Goal: Information Seeking & Learning: Find specific fact

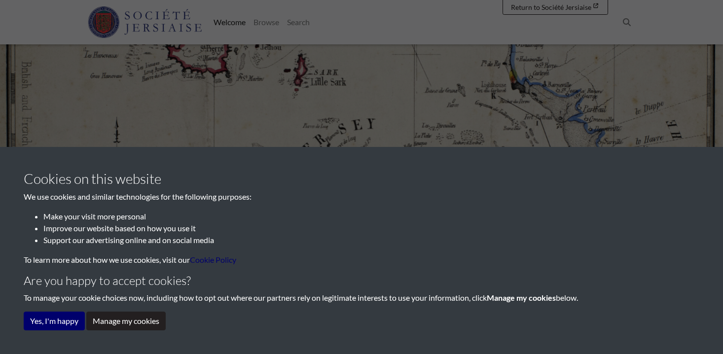
scroll to position [49, 0]
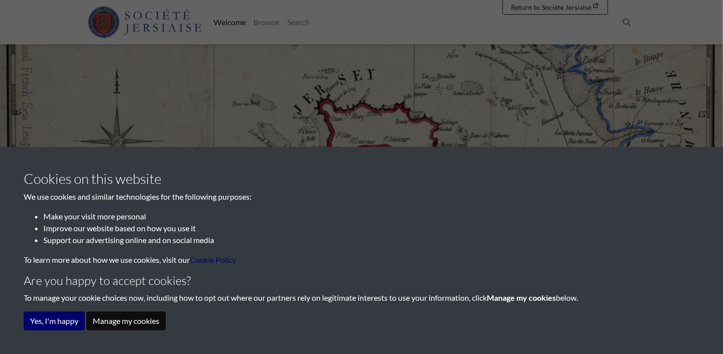
click at [124, 320] on button "Manage my cookies" at bounding box center [125, 321] width 79 height 19
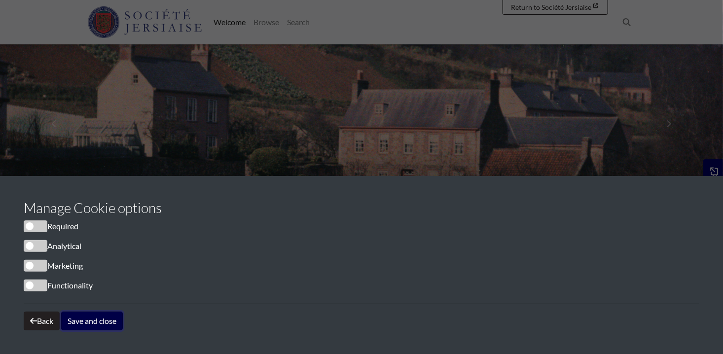
click at [84, 322] on button "Save and close" at bounding box center [92, 321] width 62 height 19
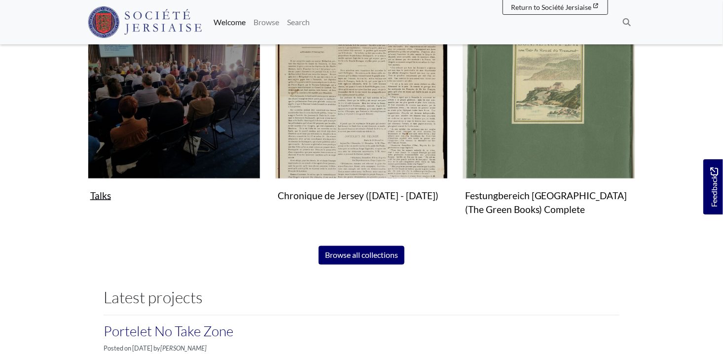
scroll to position [690, 0]
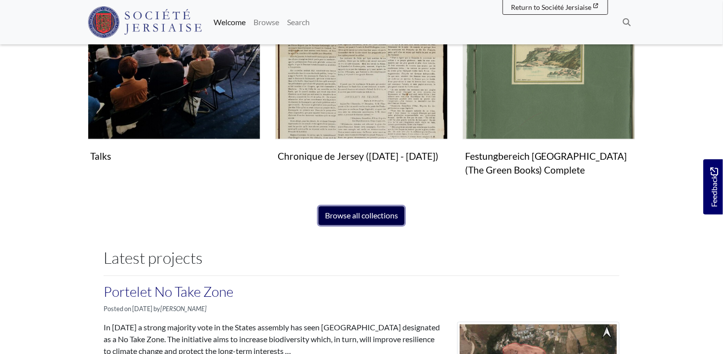
click at [365, 216] on link "Browse all collections" at bounding box center [361, 216] width 86 height 19
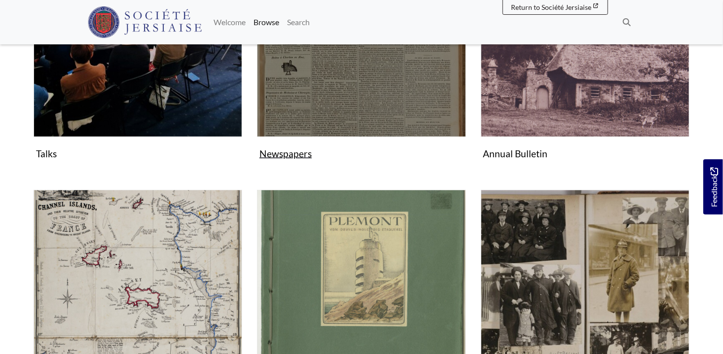
scroll to position [296, 0]
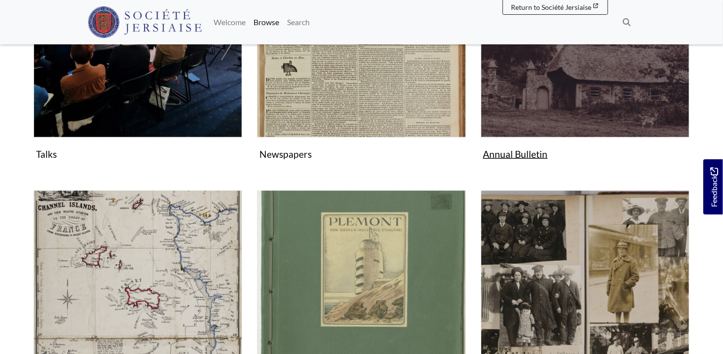
click at [547, 91] on img "Subcollection" at bounding box center [585, 33] width 209 height 209
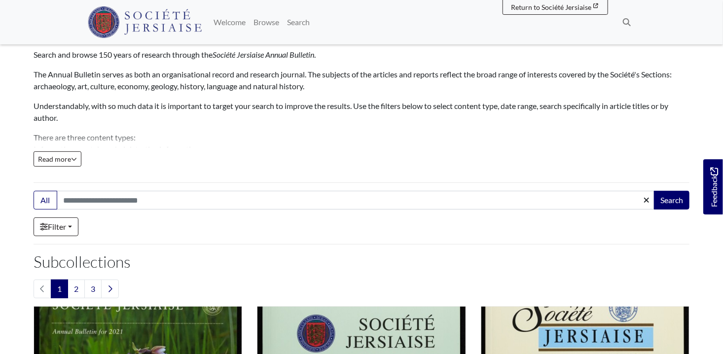
scroll to position [99, 0]
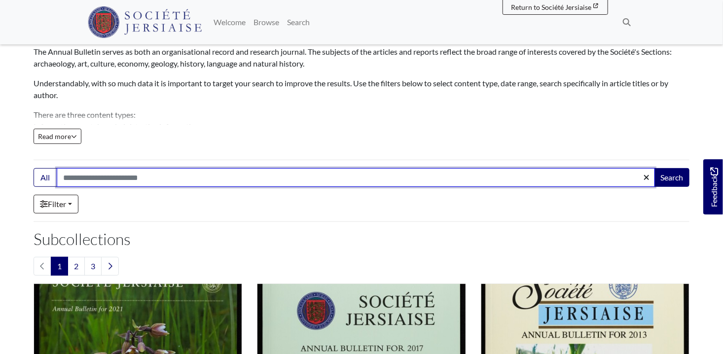
click at [140, 175] on input "Search:" at bounding box center [356, 177] width 598 height 19
type input "********"
click at [654, 168] on button "Search" at bounding box center [671, 177] width 35 height 19
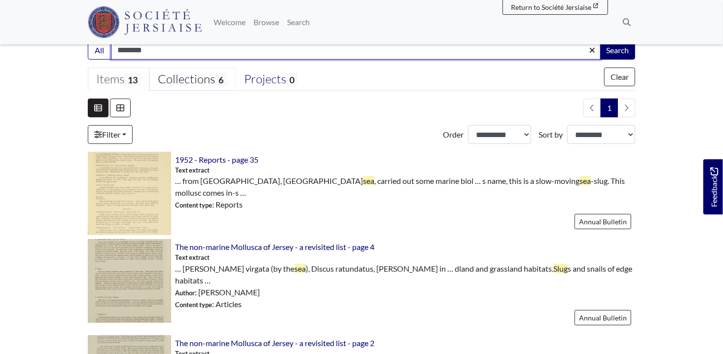
scroll to position [246, 0]
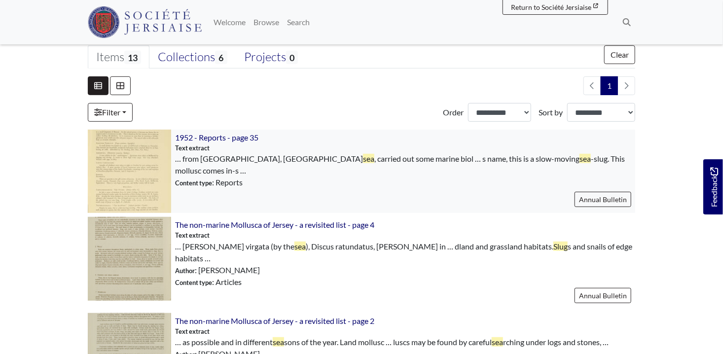
click at [147, 163] on img at bounding box center [129, 171] width 83 height 83
click at [217, 228] on span "The non-marine Mollusca of Jersey - a revisited list - page 4" at bounding box center [274, 224] width 199 height 9
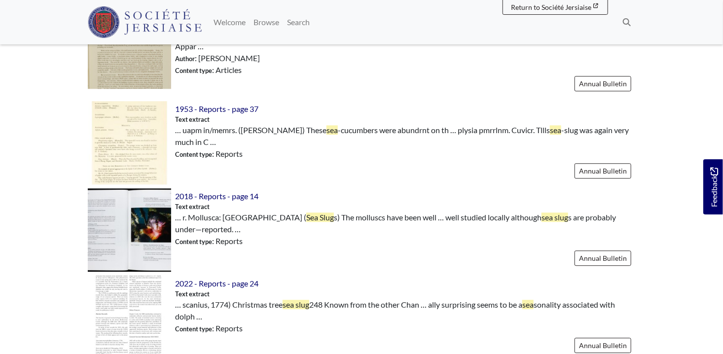
scroll to position [1183, 0]
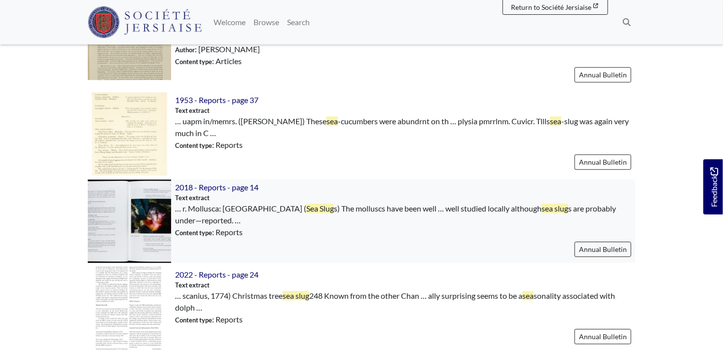
click at [124, 182] on img at bounding box center [129, 220] width 83 height 83
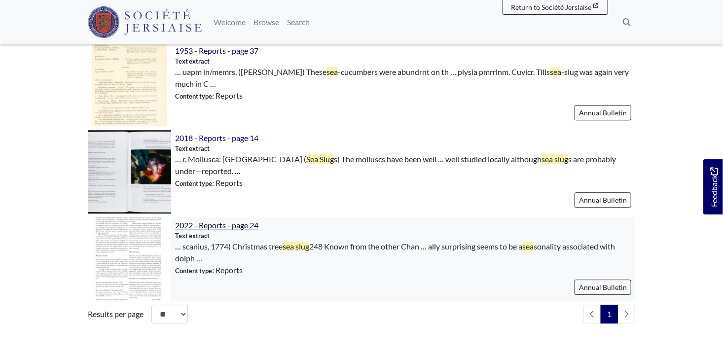
click at [190, 220] on span "2022 - Reports - page 24" at bounding box center [216, 224] width 83 height 9
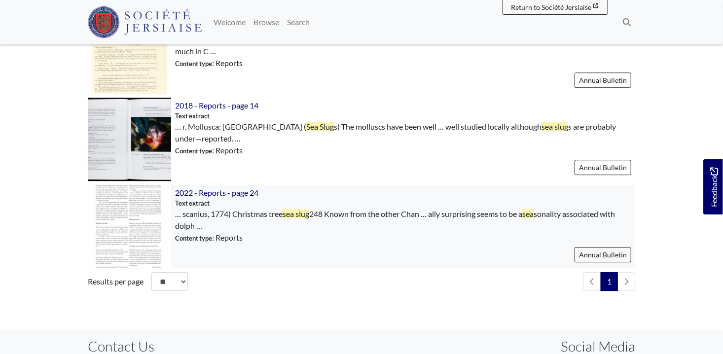
scroll to position [1331, 0]
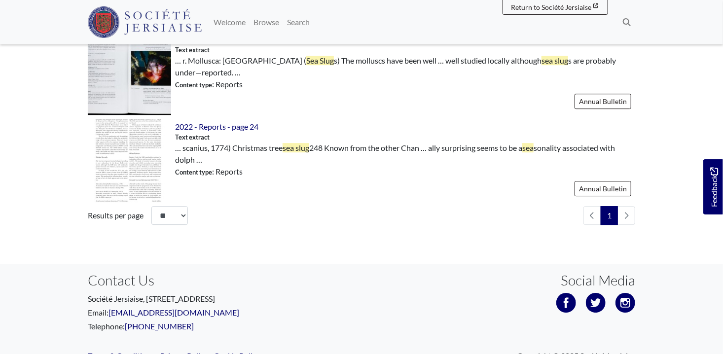
click at [626, 206] on li "pagination" at bounding box center [626, 215] width 17 height 19
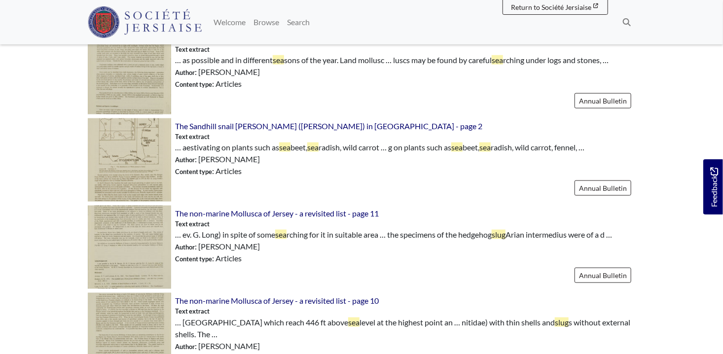
scroll to position [641, 0]
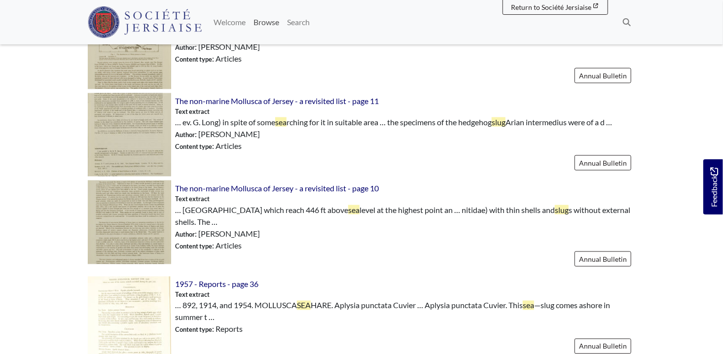
click at [265, 22] on link "Browse" at bounding box center [266, 22] width 34 height 20
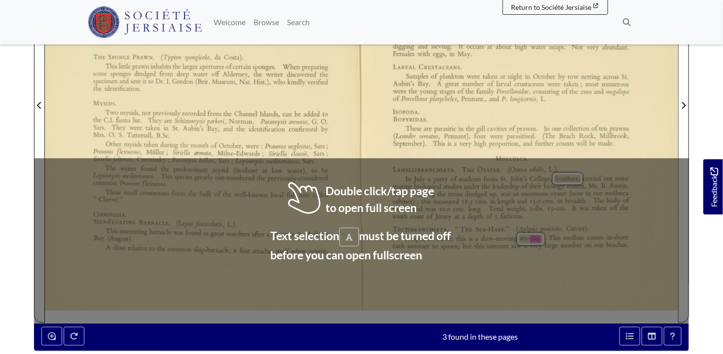
scroll to position [345, 0]
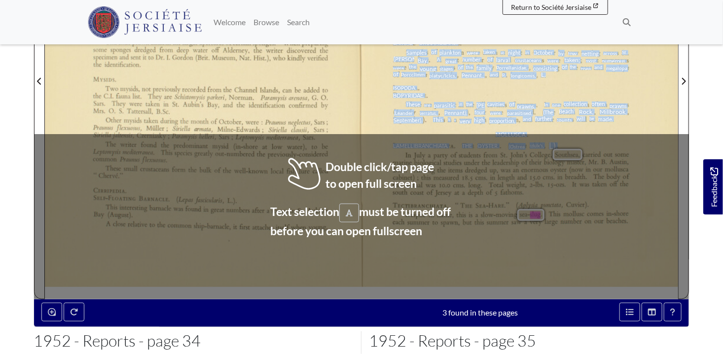
drag, startPoint x: 488, startPoint y: 194, endPoint x: 482, endPoint y: 287, distance: 92.9
click at [482, 287] on div "411 to a small fragment of ﬂotsam. As the animal grows, it becomes too heavy fo…" at bounding box center [519, 81] width 316 height 435
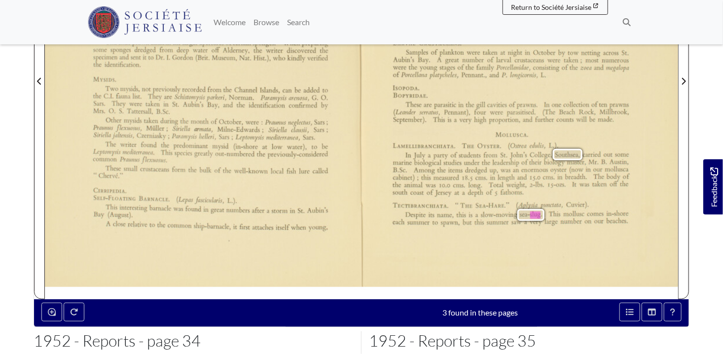
drag, startPoint x: 482, startPoint y: 287, endPoint x: 622, endPoint y: 240, distance: 147.1
click at [622, 240] on div "411 to a small fragment of ﬂotsam. As the animal grows, it becomes too heavy fo…" at bounding box center [519, 81] width 316 height 435
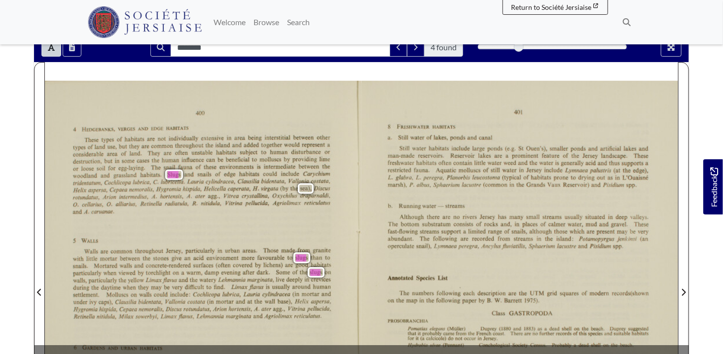
scroll to position [148, 0]
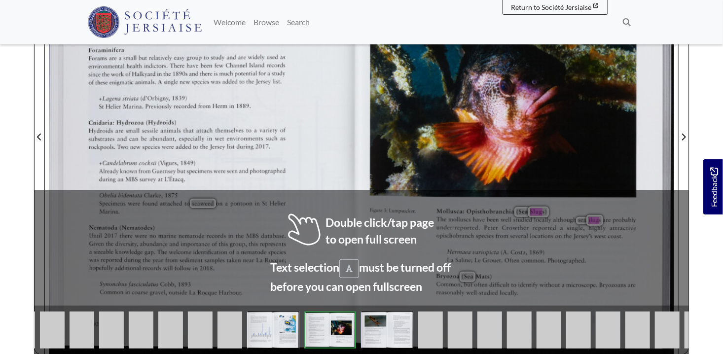
scroll to position [296, 0]
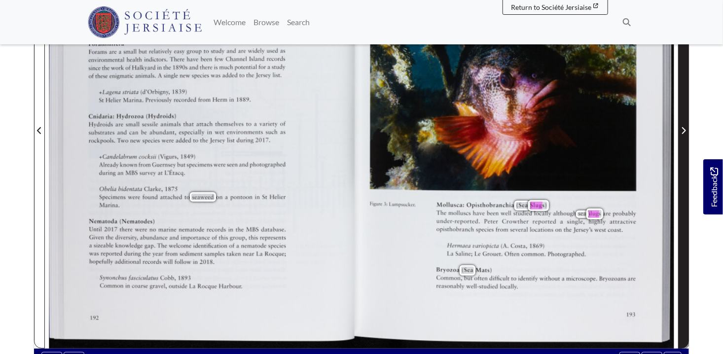
click at [684, 129] on icon "Next Page" at bounding box center [684, 130] width 4 height 7
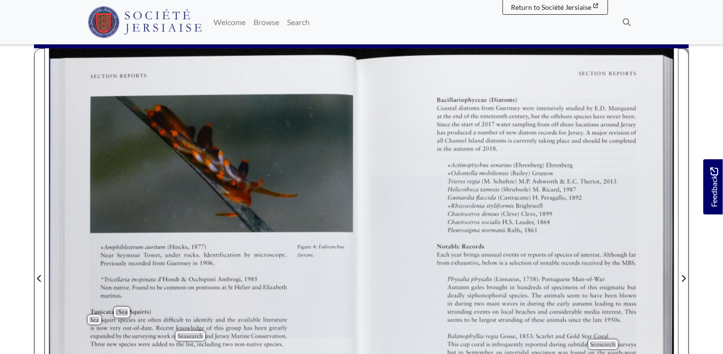
scroll to position [197, 0]
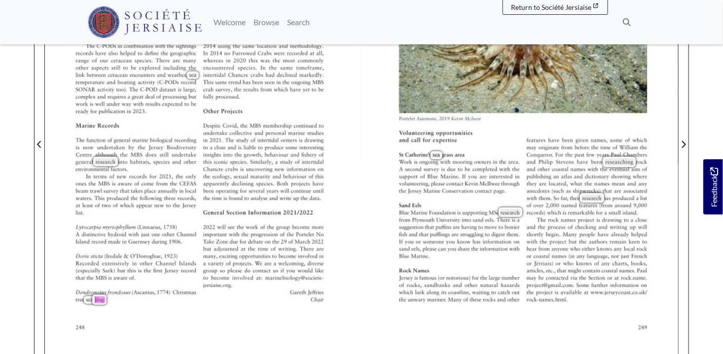
scroll to position [296, 0]
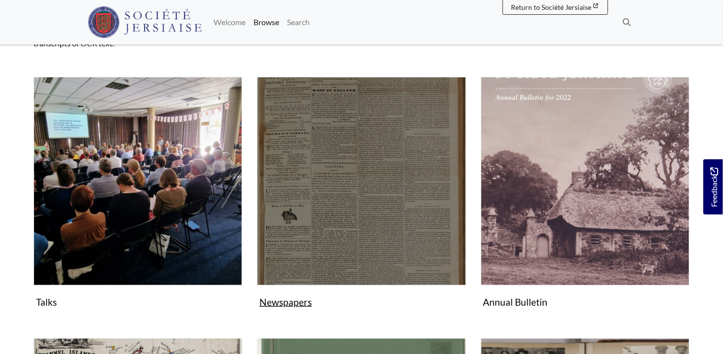
scroll to position [197, 0]
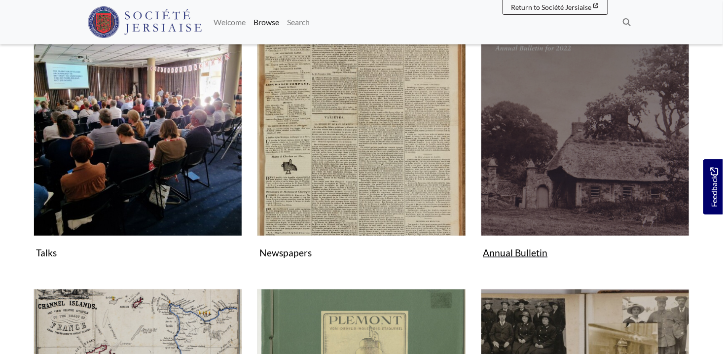
click at [552, 131] on img "Subcollection" at bounding box center [585, 132] width 209 height 209
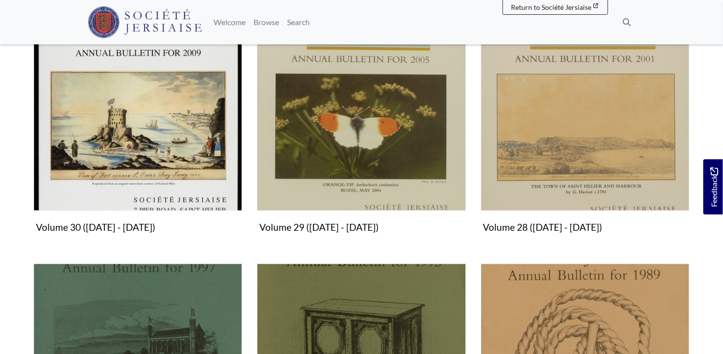
scroll to position [641, 0]
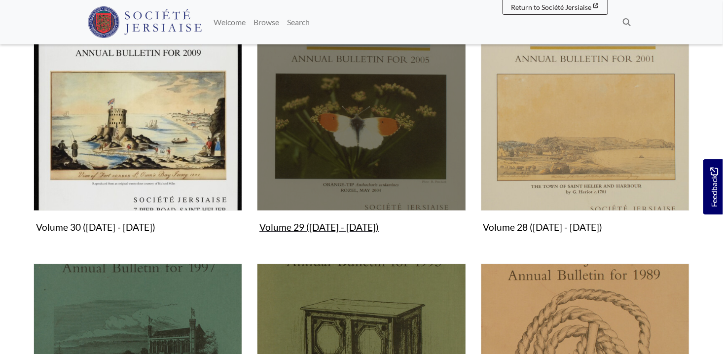
click at [358, 147] on img "Subcollection" at bounding box center [361, 106] width 209 height 209
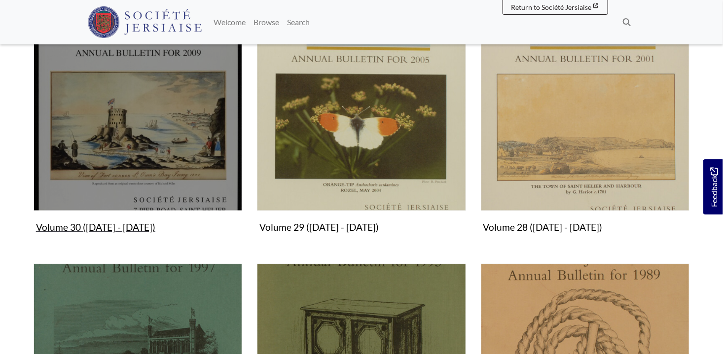
click at [151, 139] on img "Subcollection" at bounding box center [138, 106] width 209 height 209
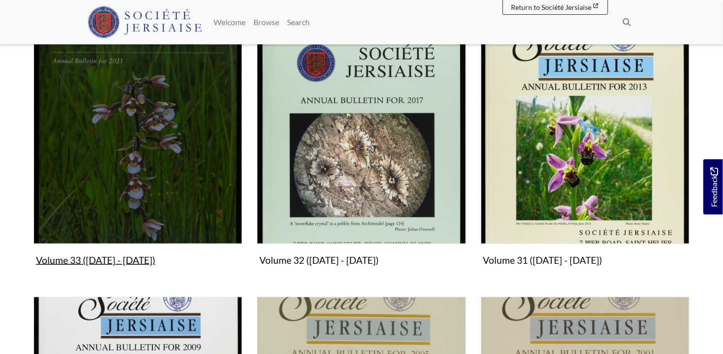
scroll to position [345, 0]
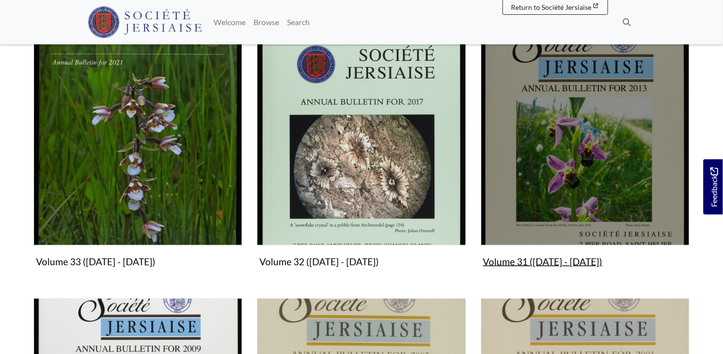
click at [538, 125] on img "Subcollection" at bounding box center [585, 141] width 209 height 209
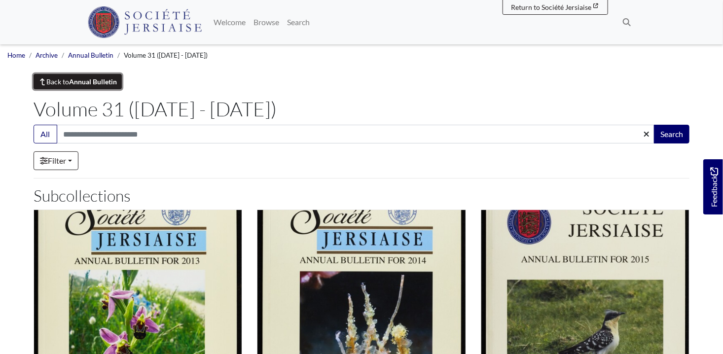
click at [68, 82] on link "Back to Annual Bulletin" at bounding box center [78, 81] width 88 height 15
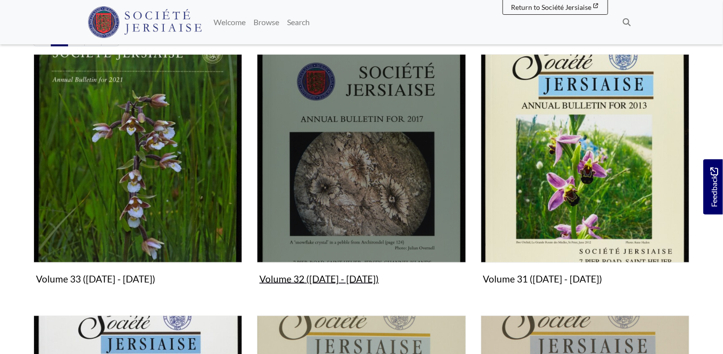
scroll to position [345, 0]
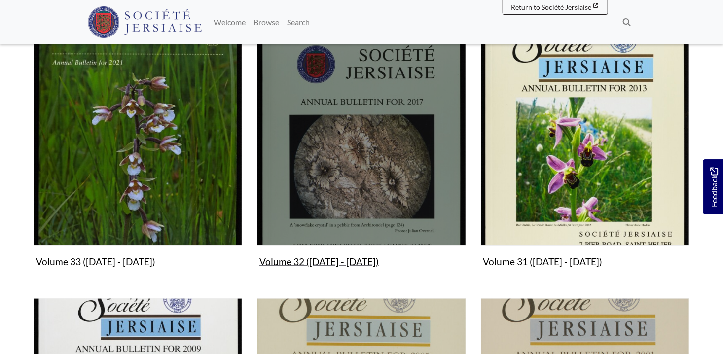
click at [361, 161] on img "Subcollection" at bounding box center [361, 141] width 209 height 209
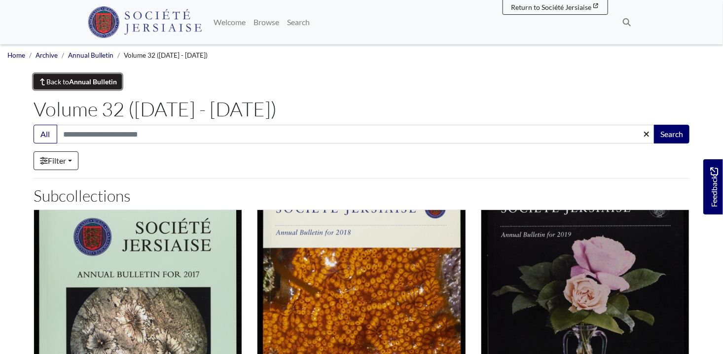
click at [60, 80] on link "Back to Annual Bulletin" at bounding box center [78, 81] width 88 height 15
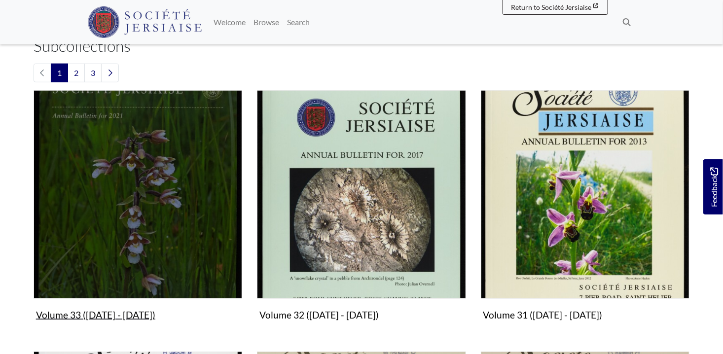
scroll to position [296, 0]
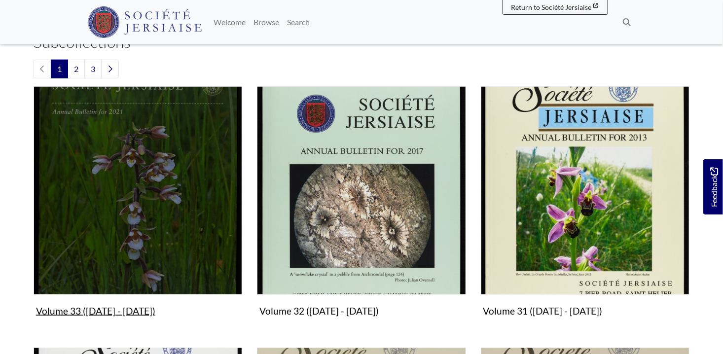
click at [132, 179] on img "Subcollection" at bounding box center [138, 190] width 209 height 209
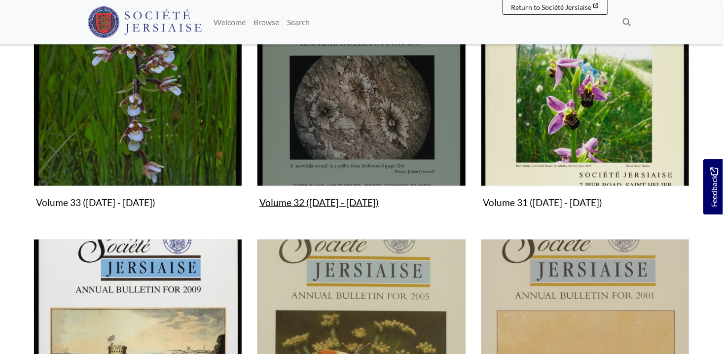
scroll to position [394, 0]
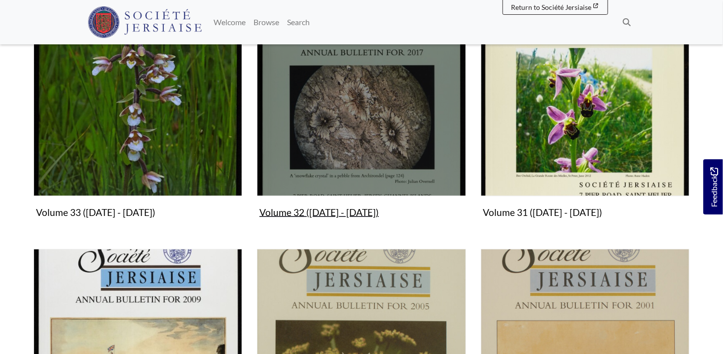
click at [367, 112] on img "Subcollection" at bounding box center [361, 92] width 209 height 209
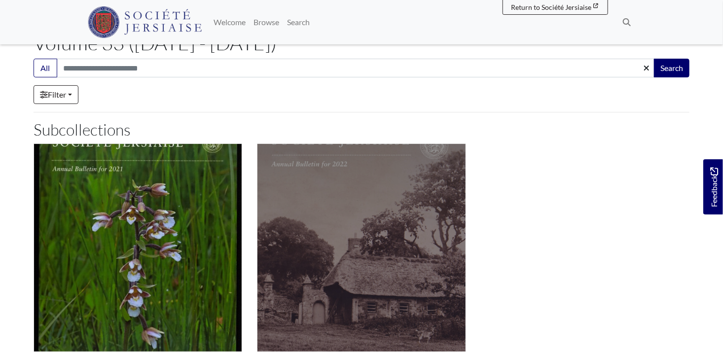
scroll to position [49, 0]
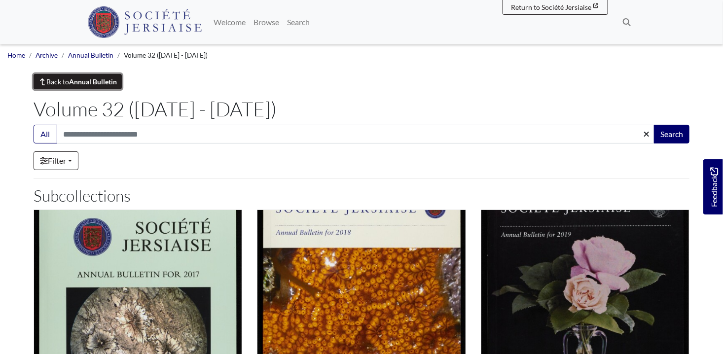
click at [96, 81] on strong "Annual Bulletin" at bounding box center [94, 81] width 48 height 8
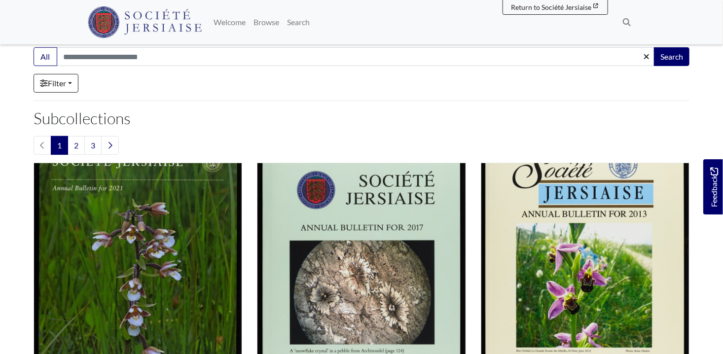
scroll to position [296, 0]
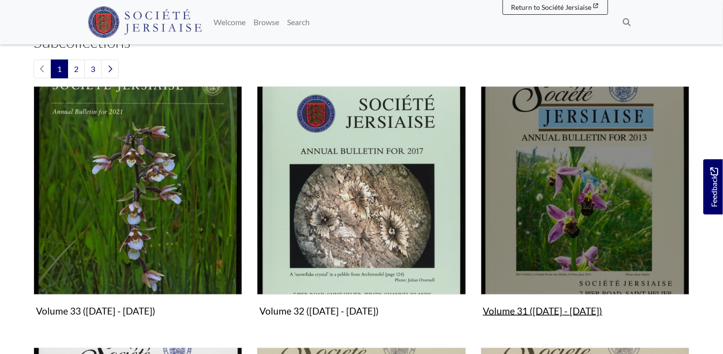
click at [535, 152] on img "Subcollection" at bounding box center [585, 190] width 209 height 209
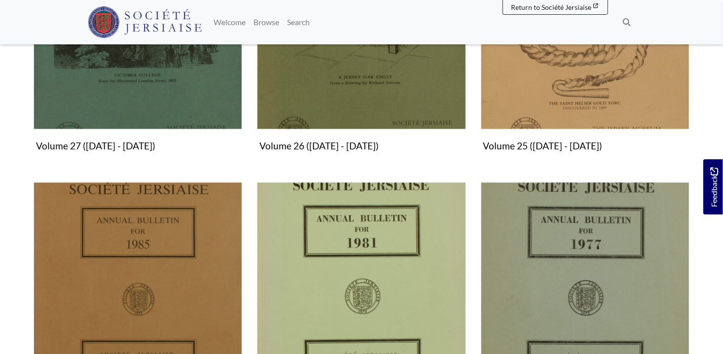
scroll to position [986, 0]
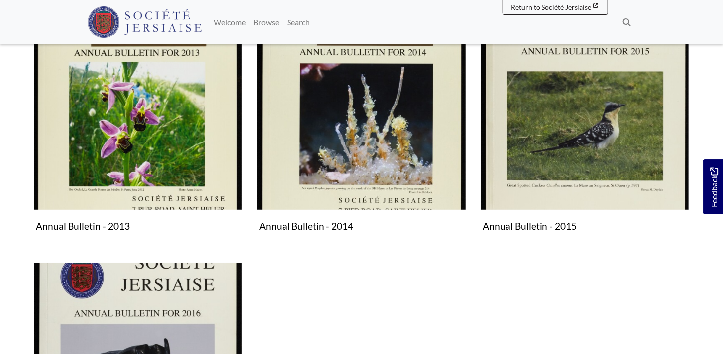
scroll to position [197, 0]
